Goal: Transaction & Acquisition: Obtain resource

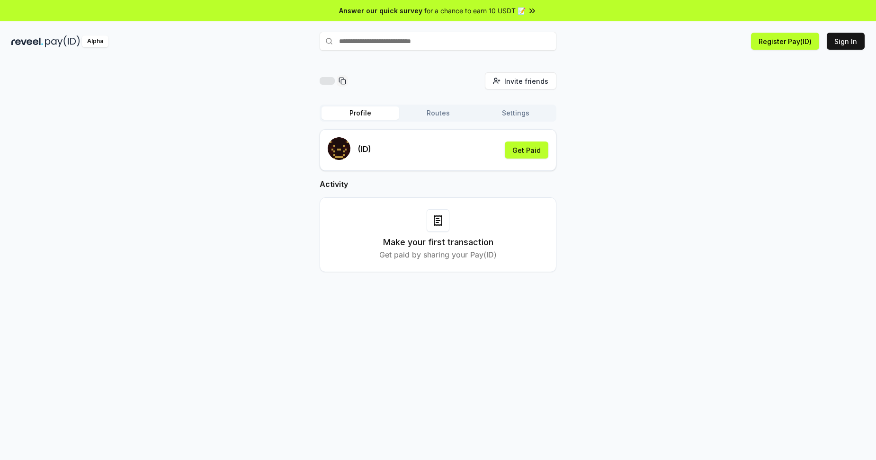
click at [467, 11] on span "for a chance to earn 10 USDT 📝" at bounding box center [474, 11] width 101 height 10
click at [437, 222] on icon at bounding box center [437, 222] width 2 height 0
click at [843, 42] on button "Sign In" at bounding box center [846, 41] width 38 height 17
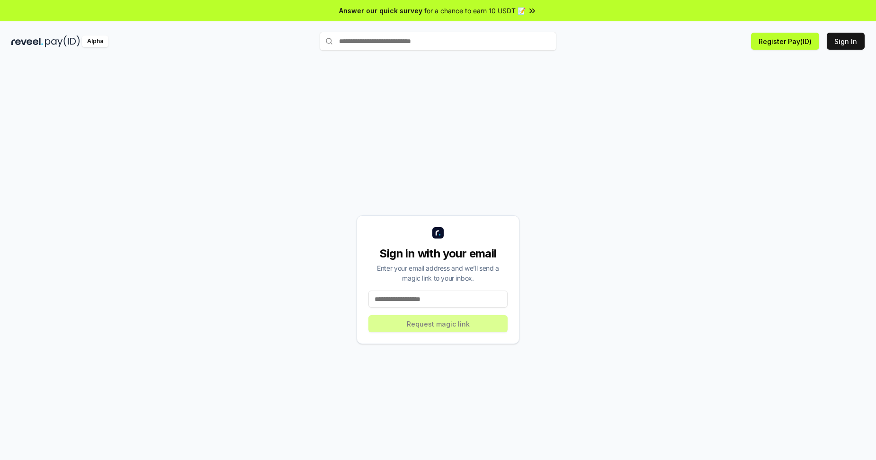
click at [416, 300] on input at bounding box center [437, 299] width 139 height 17
type input "**********"
click at [429, 318] on button "Request magic link" at bounding box center [437, 323] width 139 height 17
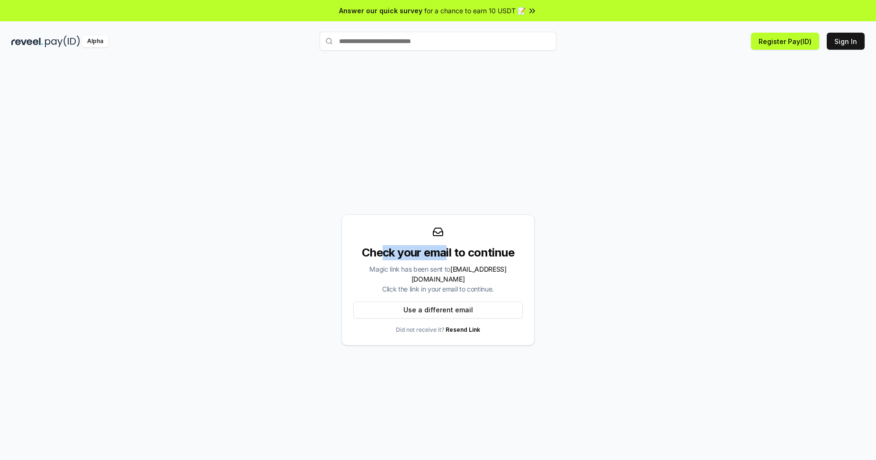
drag, startPoint x: 382, startPoint y: 258, endPoint x: 450, endPoint y: 260, distance: 68.7
click at [450, 260] on div "Check your email to continue" at bounding box center [437, 252] width 169 height 15
drag, startPoint x: 450, startPoint y: 260, endPoint x: 403, endPoint y: 282, distance: 52.1
click at [403, 282] on div "Magic link has been sent to yingzc91@gmail.com Click the link in your email to …" at bounding box center [437, 279] width 169 height 30
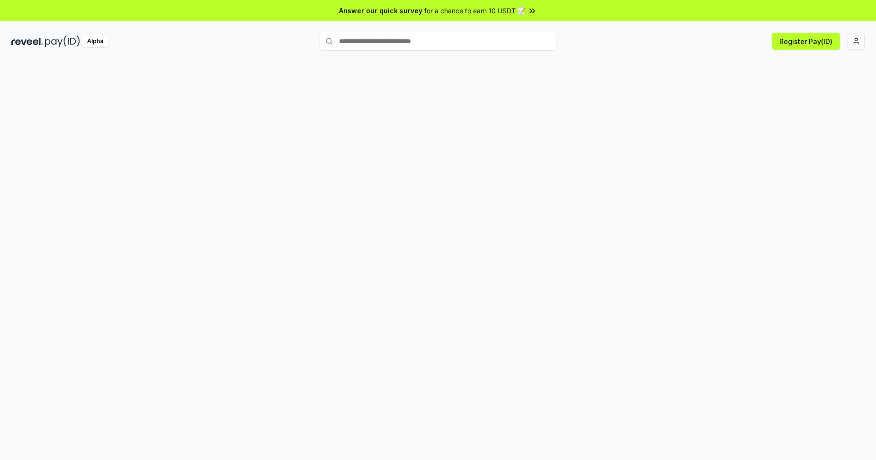
click at [480, 13] on span "for a chance to earn 10 USDT 📝" at bounding box center [474, 11] width 101 height 10
click at [855, 45] on html "Answer our quick survey for a chance to earn 10 USDT 📝 Alpha Register Pay(ID)" at bounding box center [438, 230] width 876 height 460
